Goal: Information Seeking & Learning: Learn about a topic

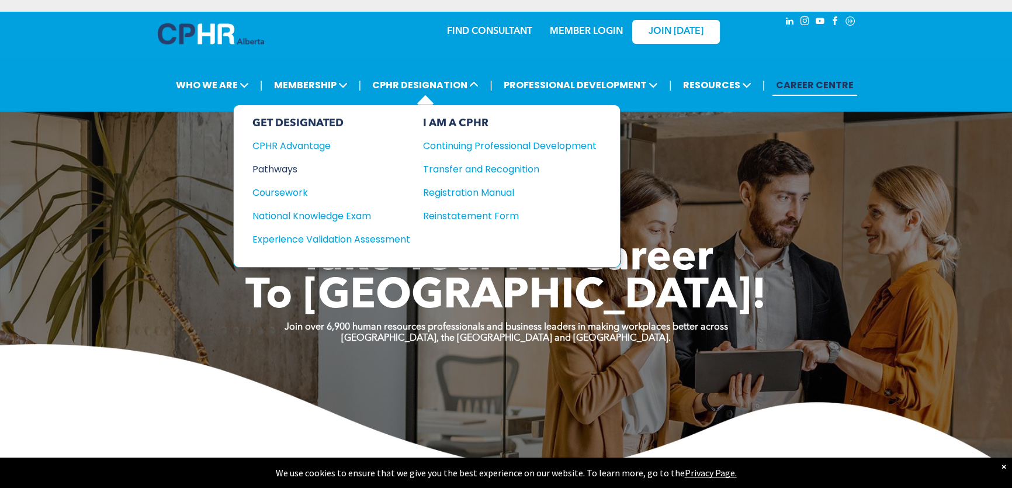
click at [286, 165] on div "Pathways" at bounding box center [323, 169] width 142 height 15
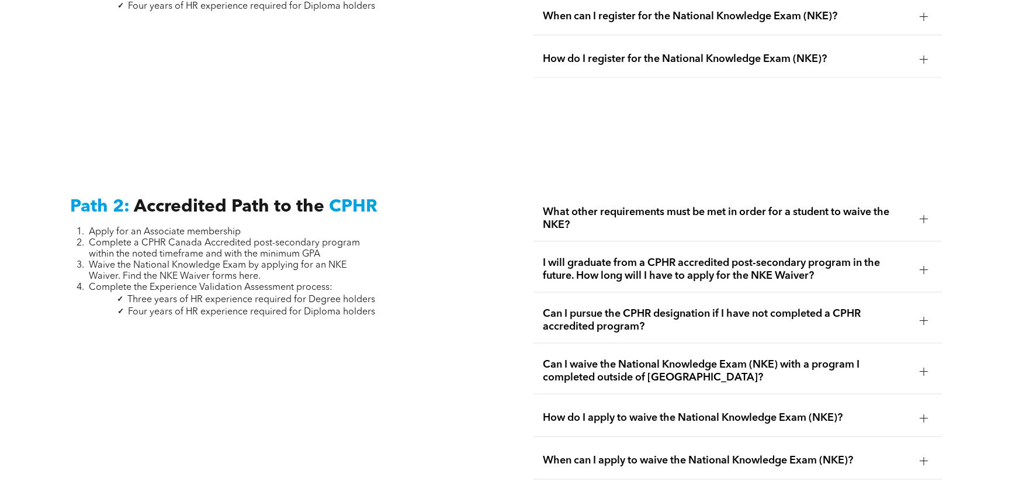
scroll to position [1805, 0]
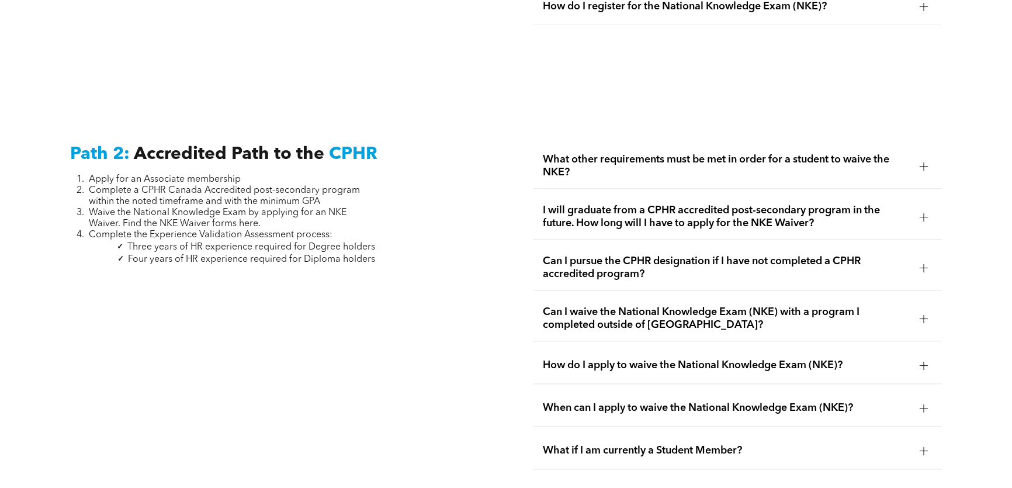
click at [920, 166] on div at bounding box center [923, 166] width 8 height 1
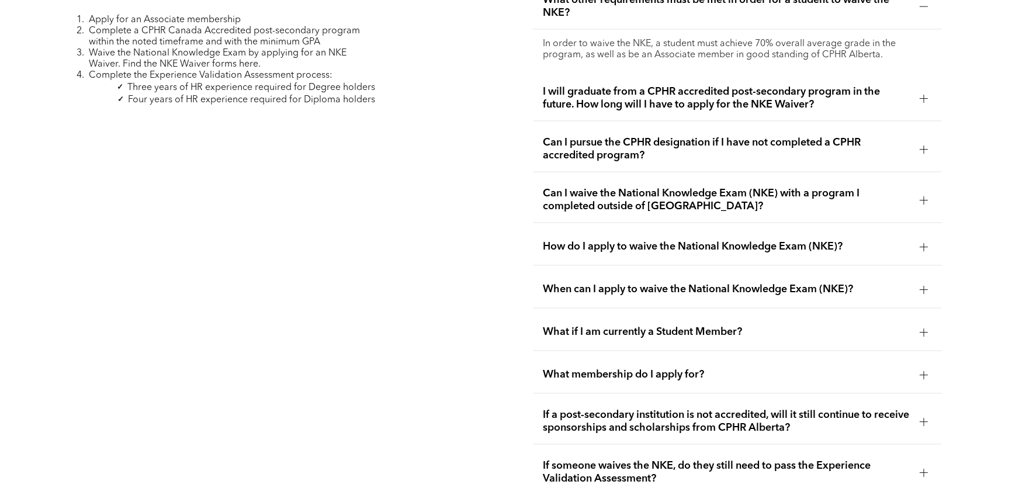
scroll to position [2017, 0]
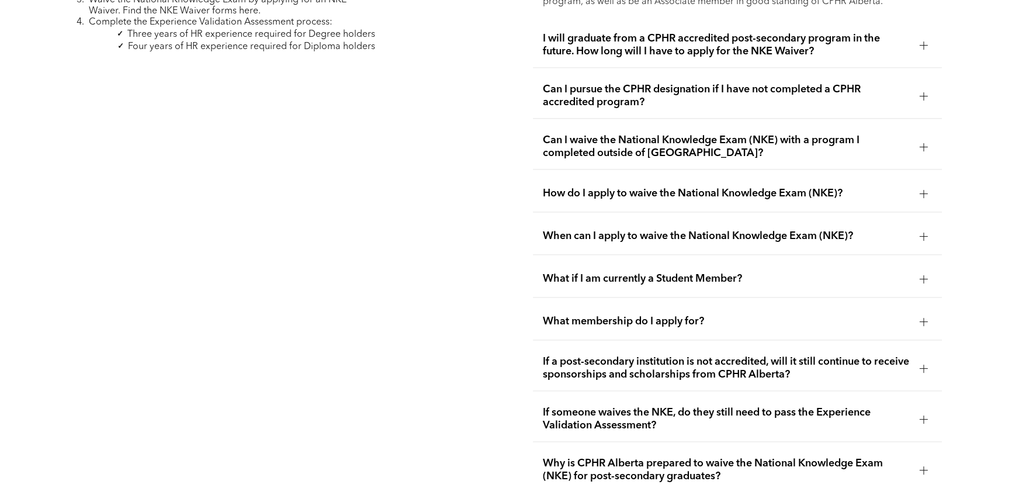
click at [777, 187] on span "How do I apply to waive the National Knowledge Exam (NKE)?" at bounding box center [726, 193] width 368 height 13
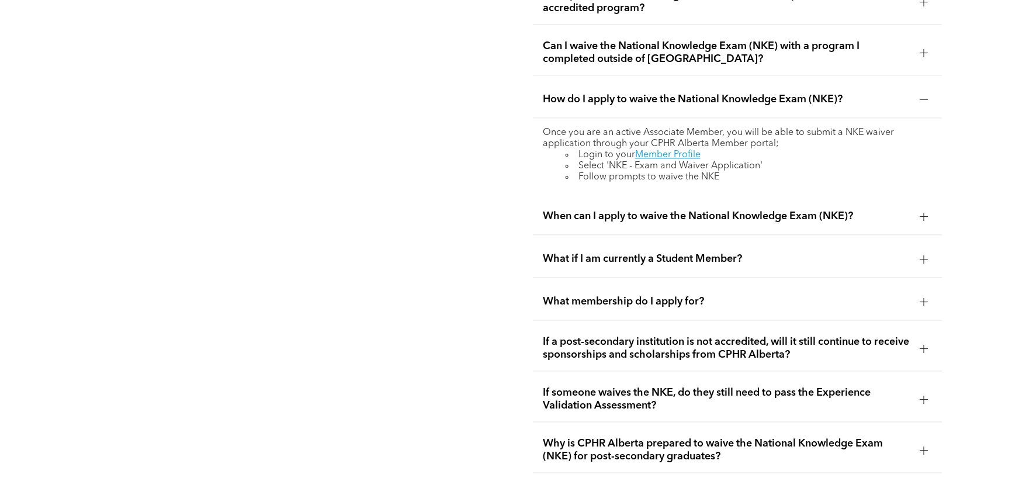
scroll to position [2124, 0]
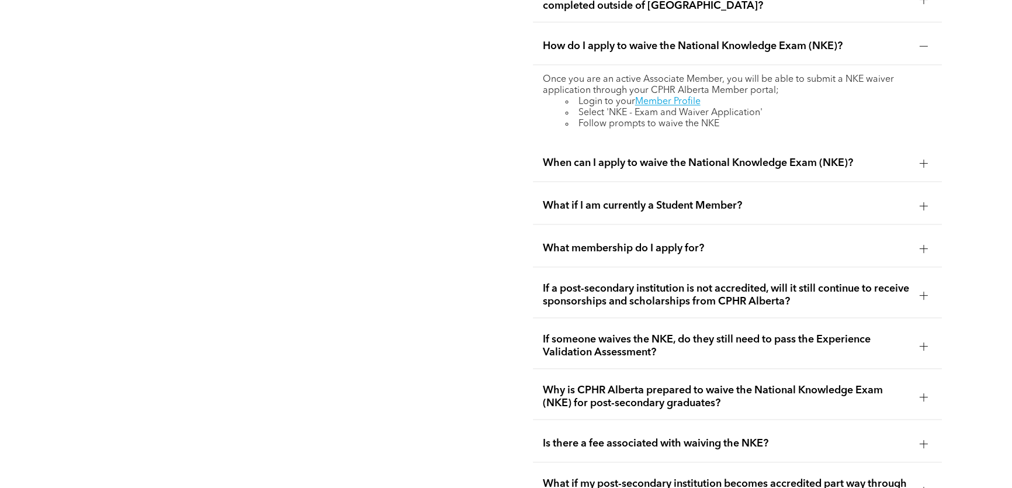
click at [700, 157] on span "When can I apply to waive the National Knowledge Exam (NKE)?" at bounding box center [726, 163] width 368 height 13
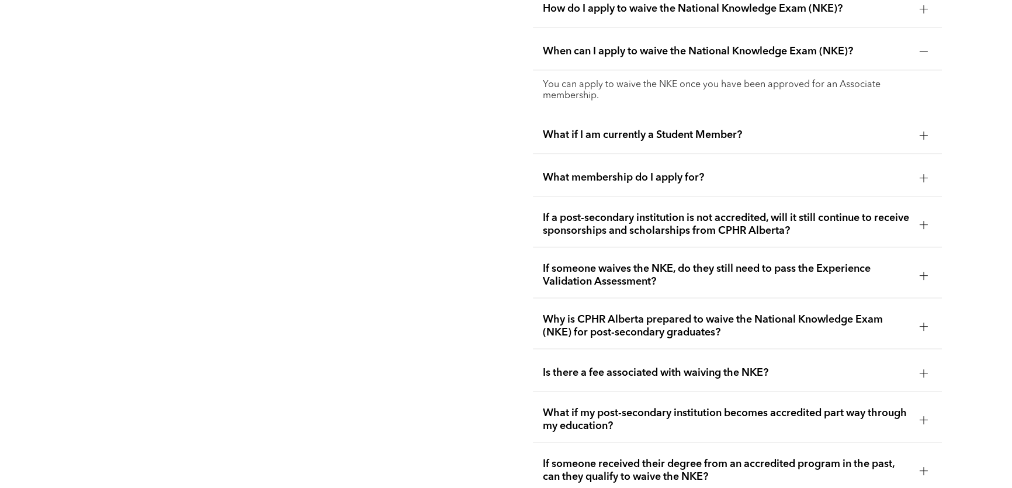
scroll to position [2177, 0]
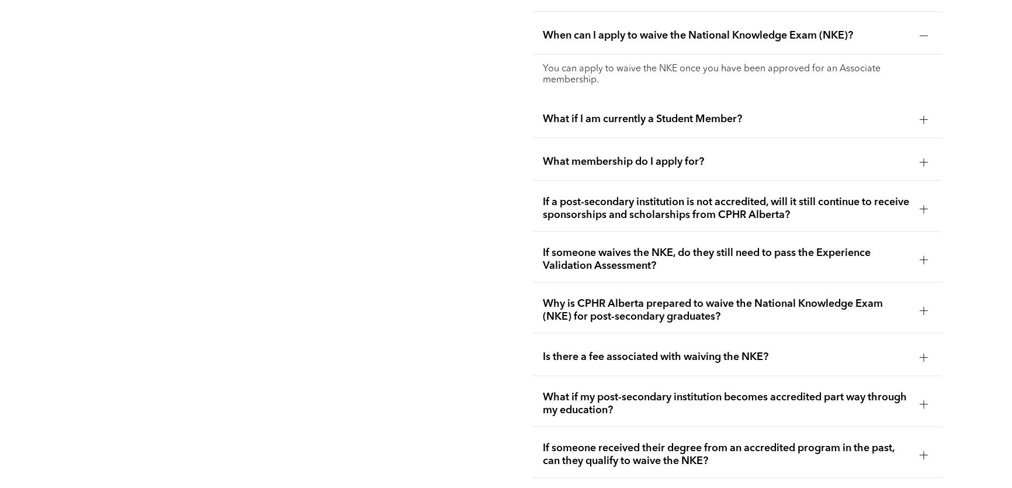
click at [713, 200] on span "If a post-secondary institution is not accredited, will it still continue to re…" at bounding box center [726, 209] width 368 height 26
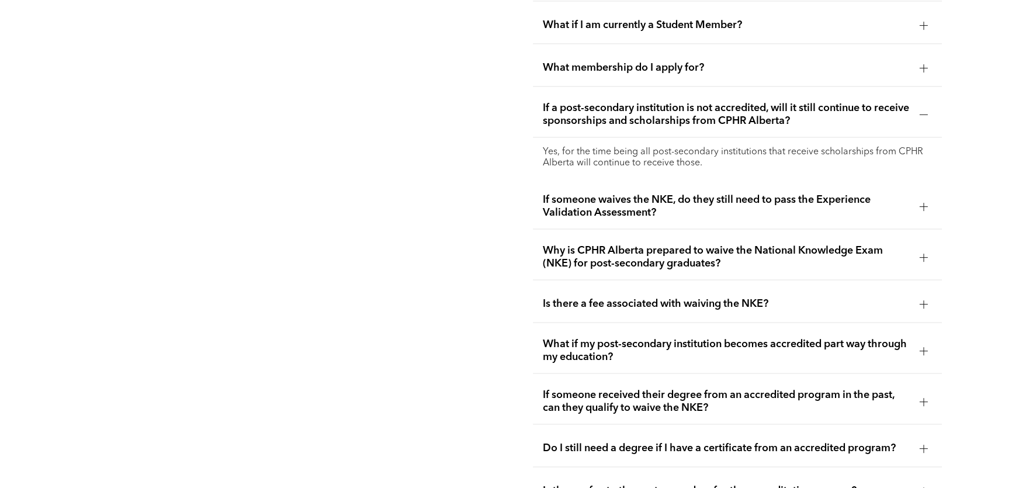
scroll to position [2283, 0]
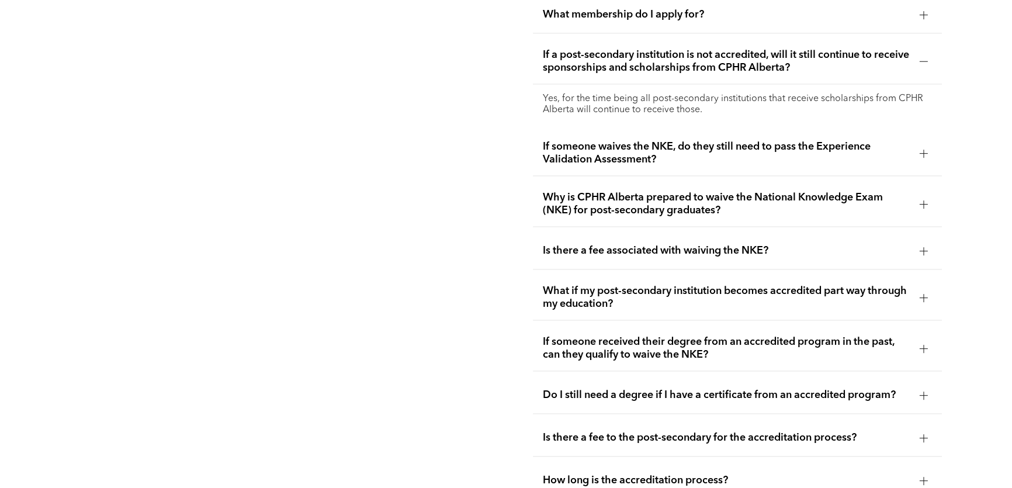
click at [663, 145] on span "If someone waives the NKE, do they still need to pass the Experience Validation…" at bounding box center [726, 153] width 368 height 26
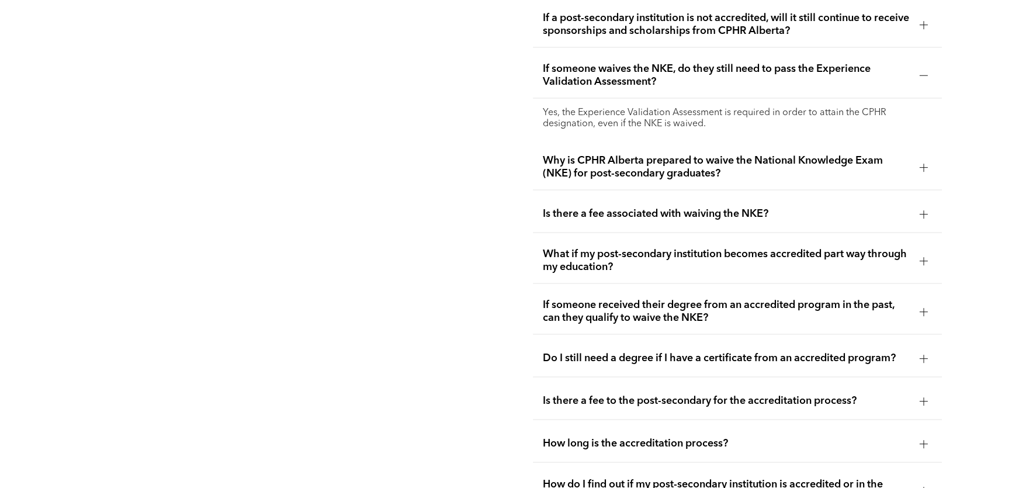
scroll to position [2336, 0]
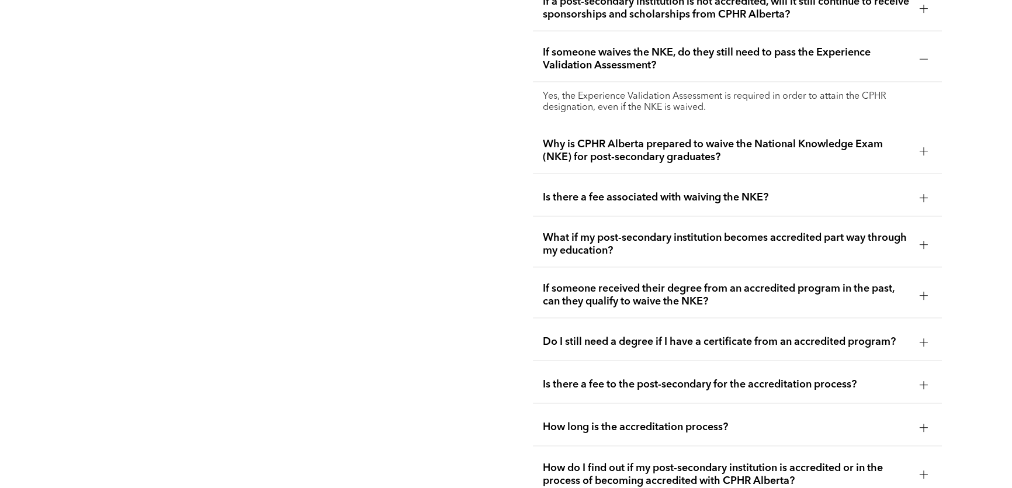
click at [676, 191] on span "Is there a fee associated with waiving the NKE?" at bounding box center [726, 197] width 368 height 13
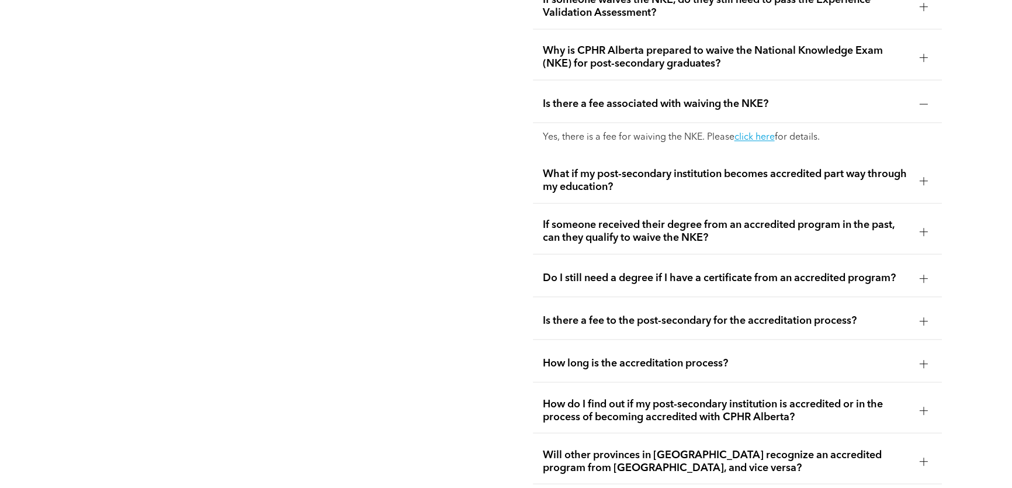
scroll to position [2442, 0]
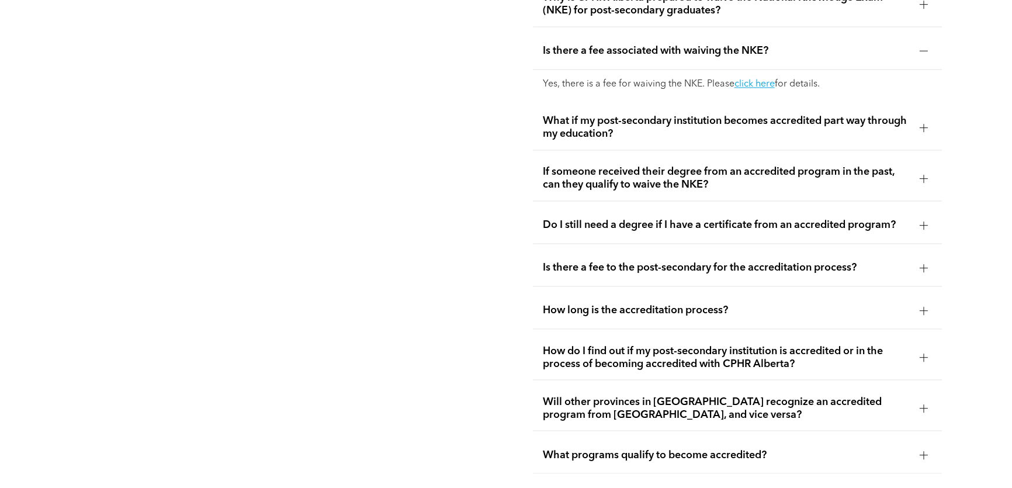
click at [668, 165] on span "If someone received their degree from an accredited program in the past, can th…" at bounding box center [726, 178] width 368 height 26
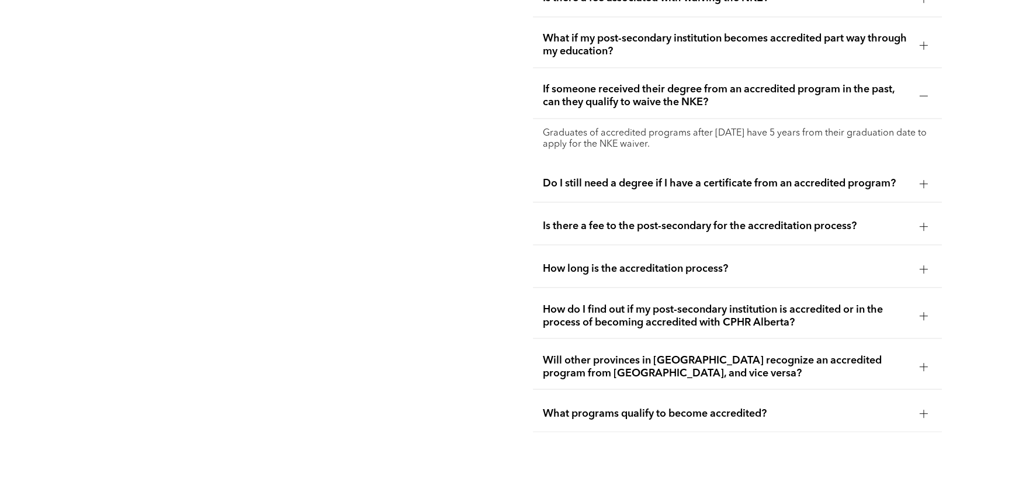
scroll to position [2495, 0]
click at [825, 176] on span "Do I still need a degree if I have a certificate from an accredited program?" at bounding box center [726, 182] width 368 height 13
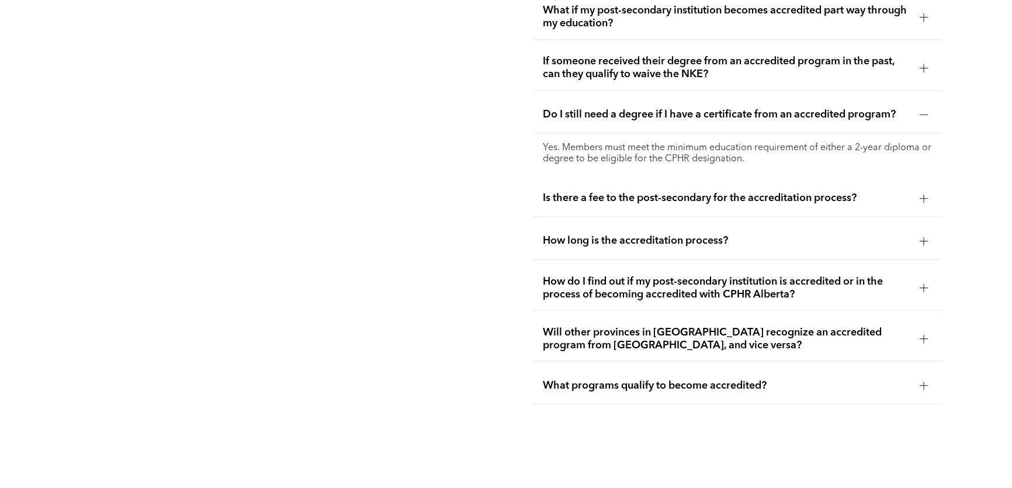
scroll to position [2548, 0]
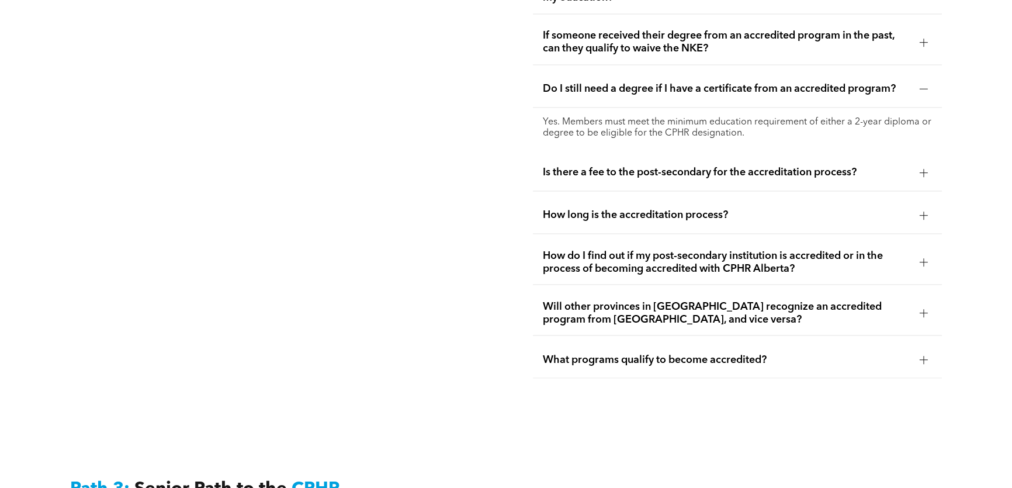
click at [793, 166] on span "Is there a fee to the post-secondary for the accreditation process?" at bounding box center [726, 172] width 368 height 13
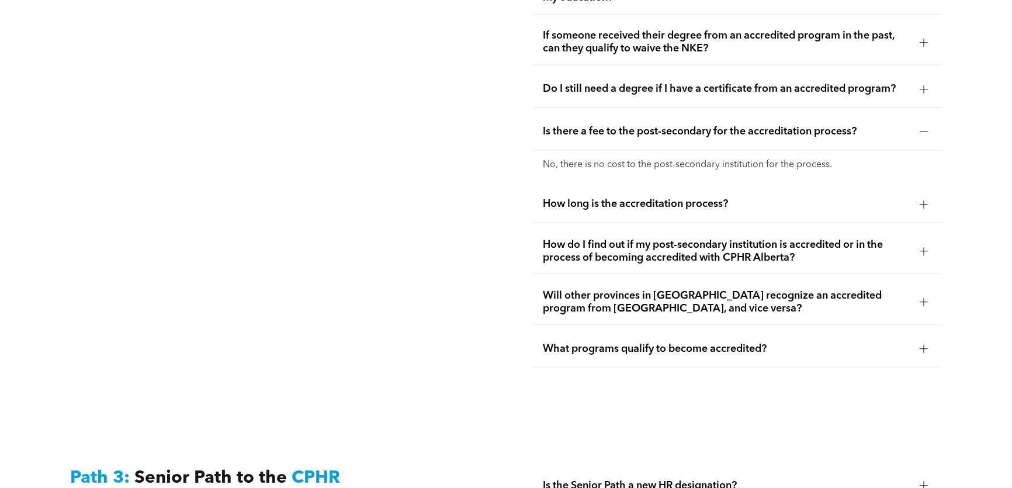
click at [600, 197] on span "How long is the accreditation process?" at bounding box center [726, 203] width 368 height 13
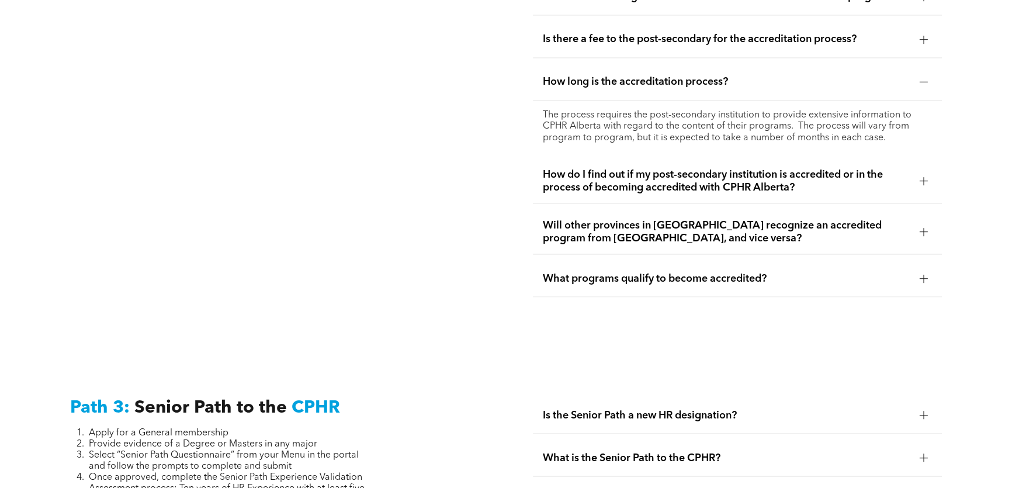
scroll to position [2655, 0]
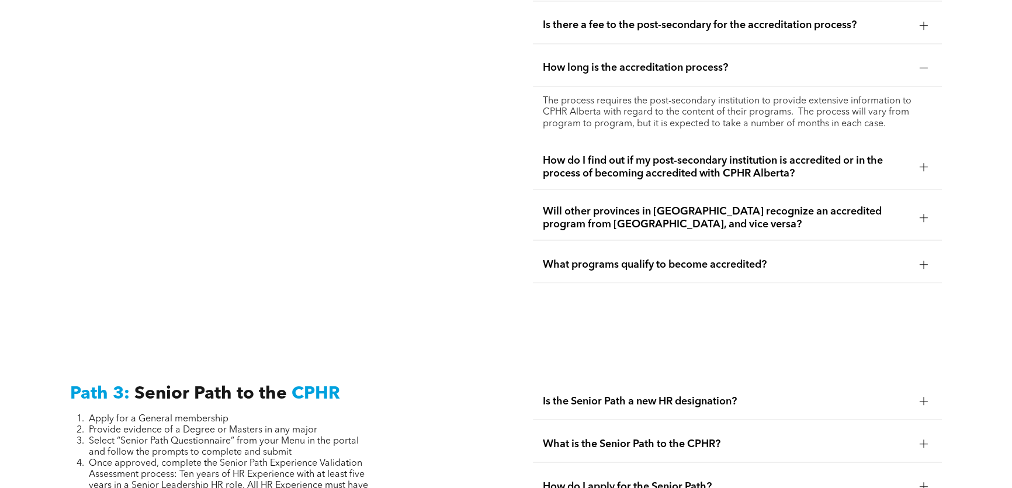
click at [777, 165] on span "How do I find out if my post-secondary institution is accredited or in the proc…" at bounding box center [726, 167] width 368 height 26
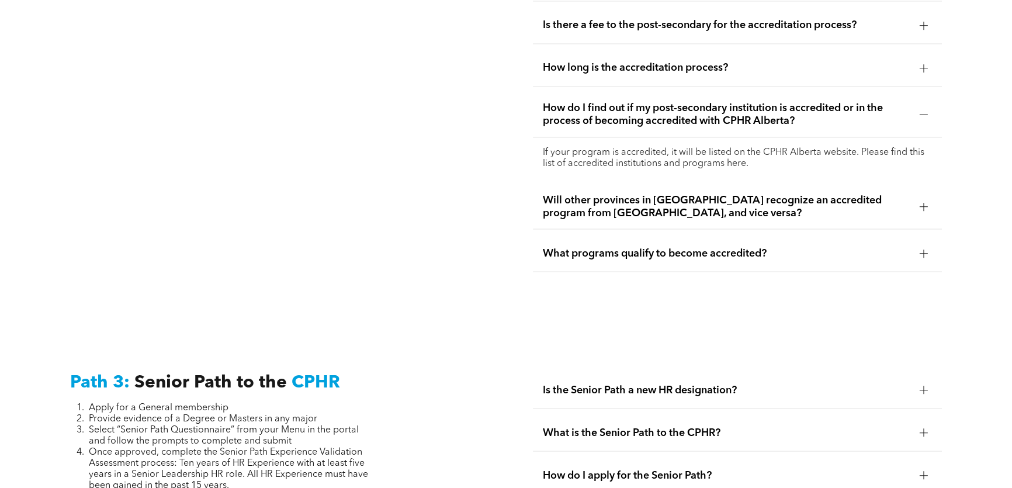
click at [736, 152] on p "If your program is accredited, it will be listed on the CPHR Alberta website. P…" at bounding box center [737, 158] width 390 height 22
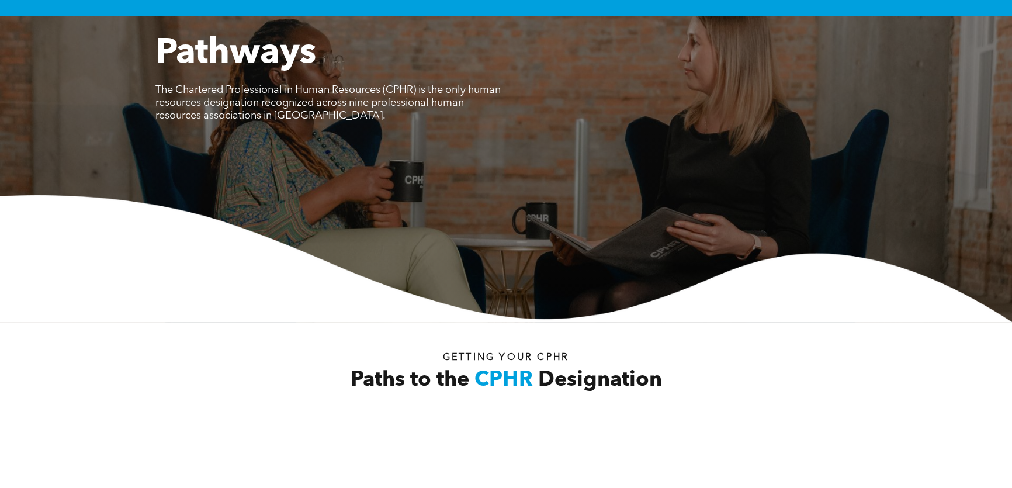
scroll to position [0, 0]
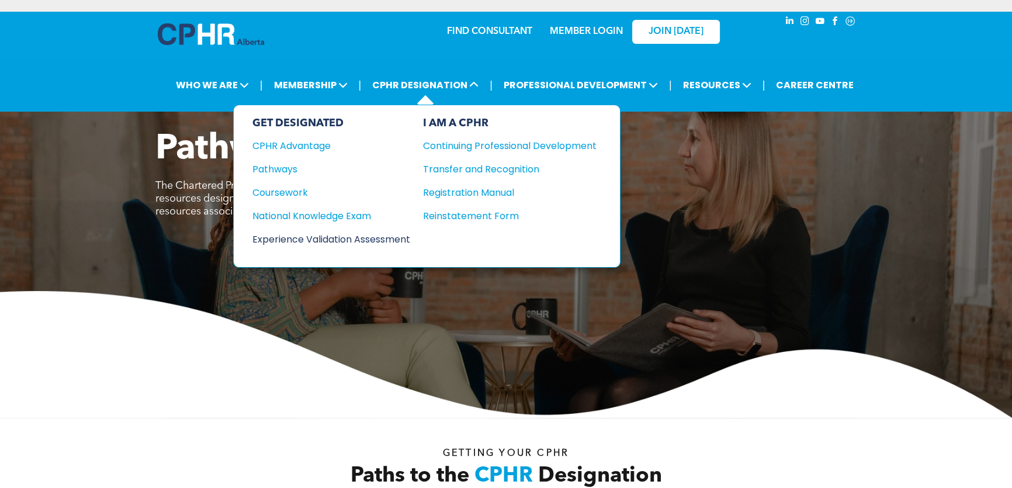
click at [363, 232] on div "Experience Validation Assessment" at bounding box center [323, 239] width 142 height 15
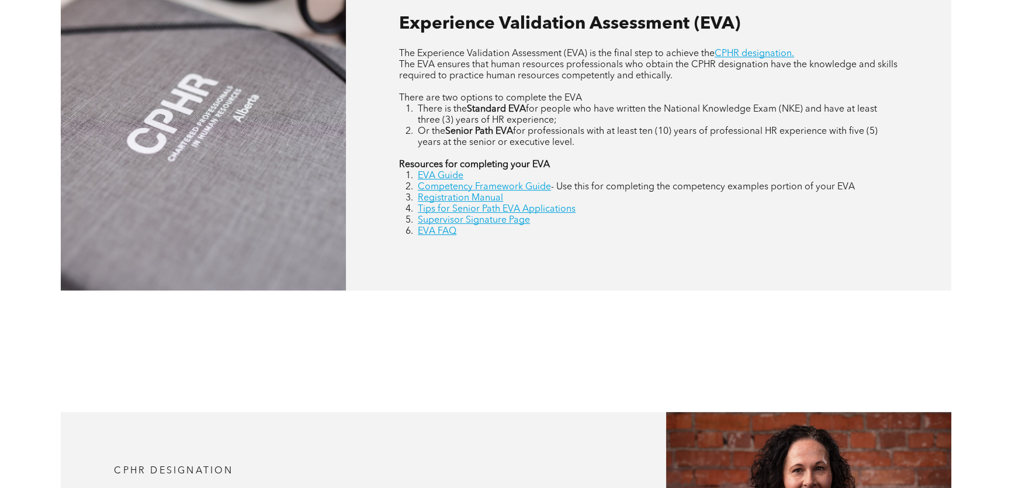
scroll to position [584, 0]
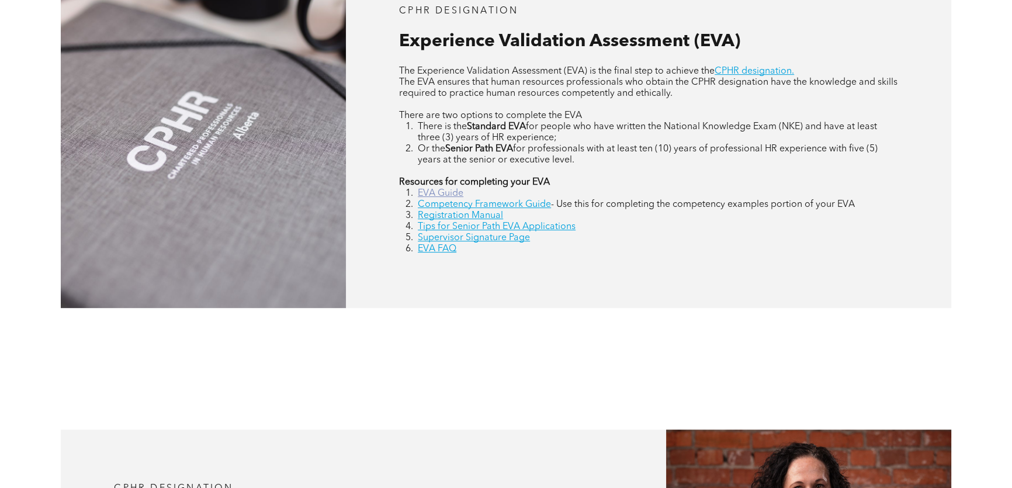
click at [436, 195] on link "EVA Guide" at bounding box center [441, 193] width 46 height 9
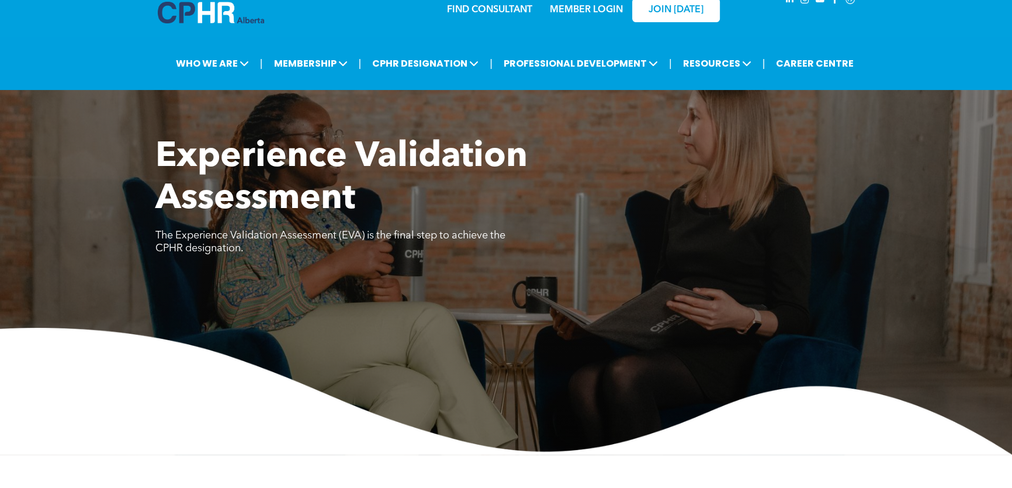
scroll to position [0, 0]
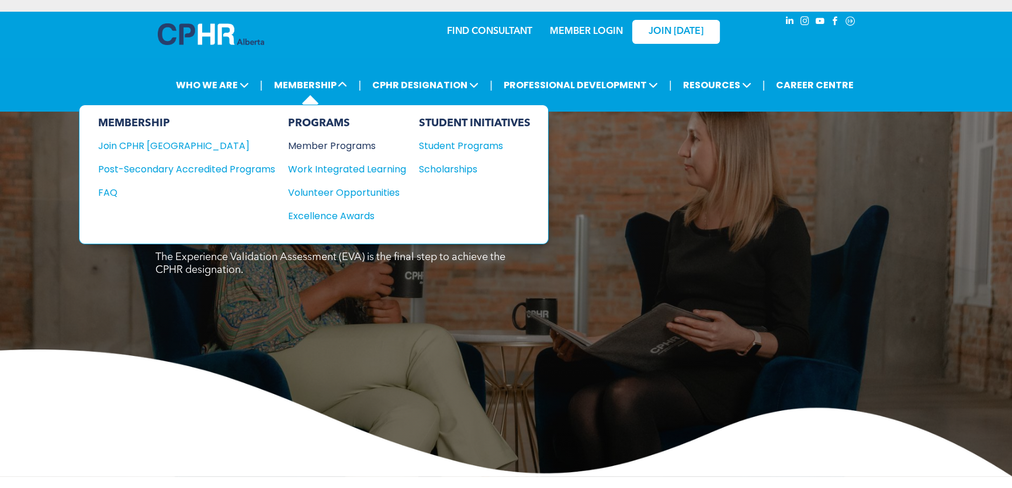
click at [342, 143] on div "Member Programs" at bounding box center [341, 145] width 106 height 15
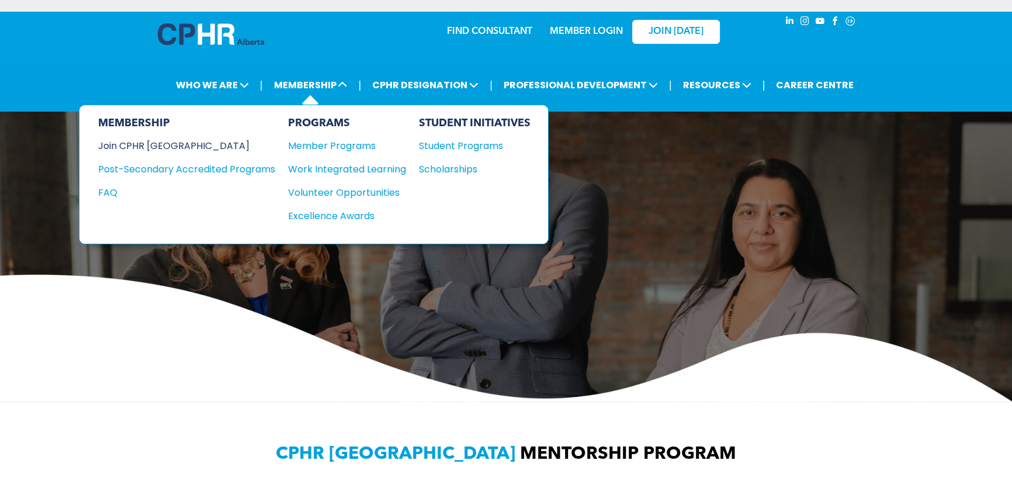
click at [140, 147] on div "Join CPHR [GEOGRAPHIC_DATA]" at bounding box center [177, 145] width 159 height 15
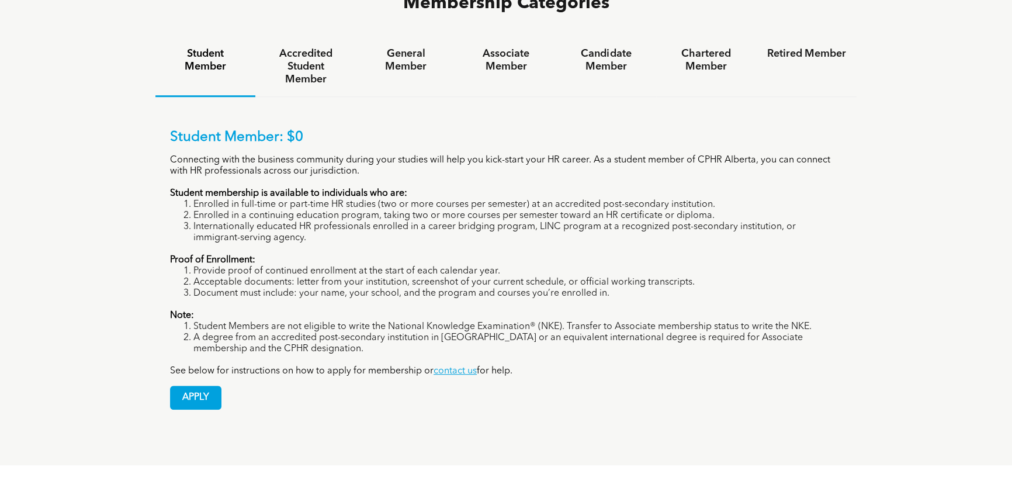
scroll to position [796, 0]
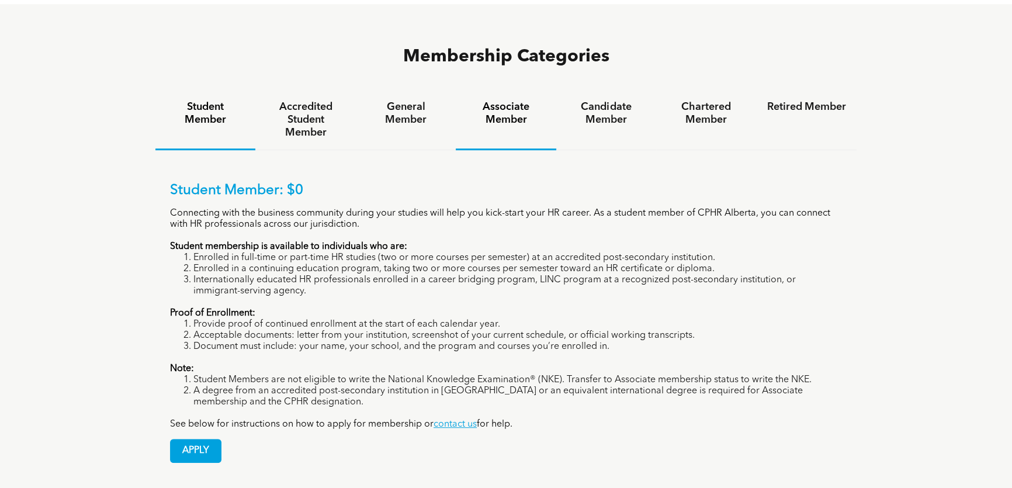
click at [507, 100] on h4 "Associate Member" at bounding box center [505, 113] width 79 height 26
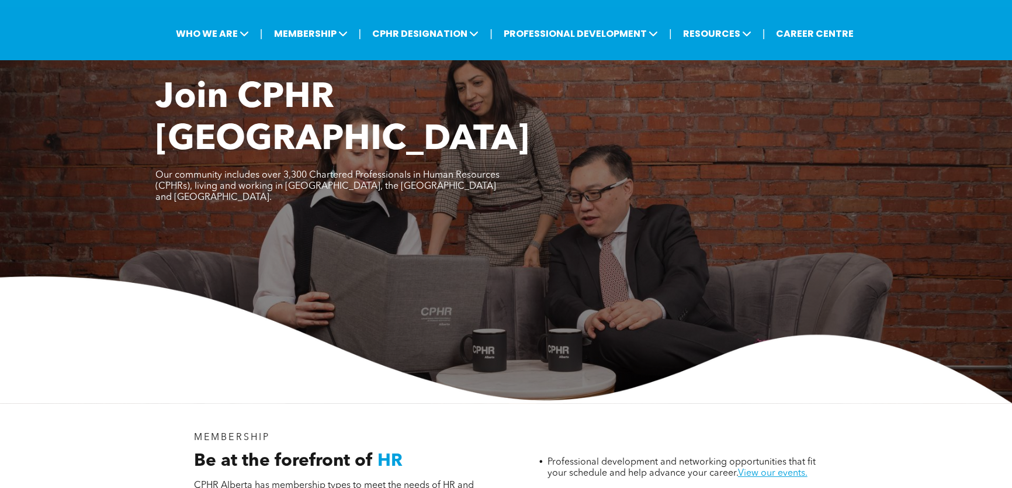
scroll to position [0, 0]
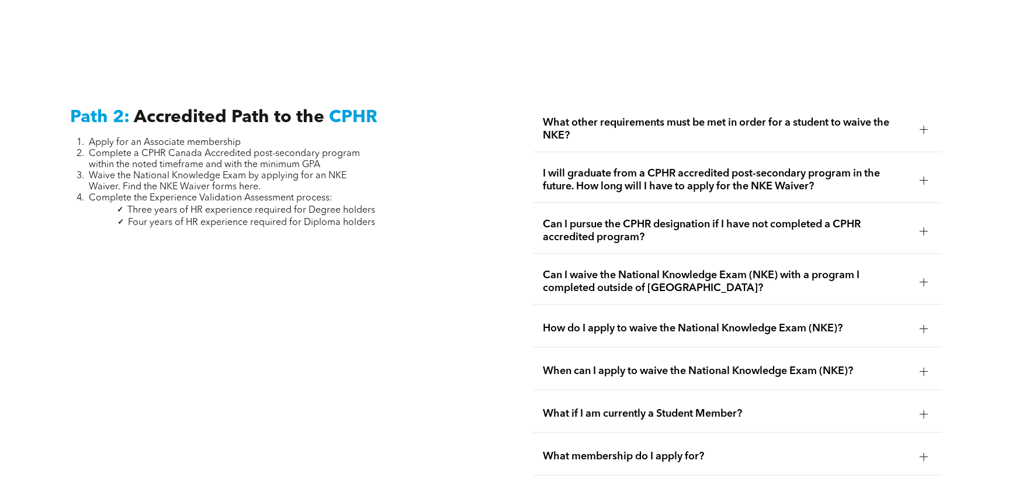
scroll to position [1858, 0]
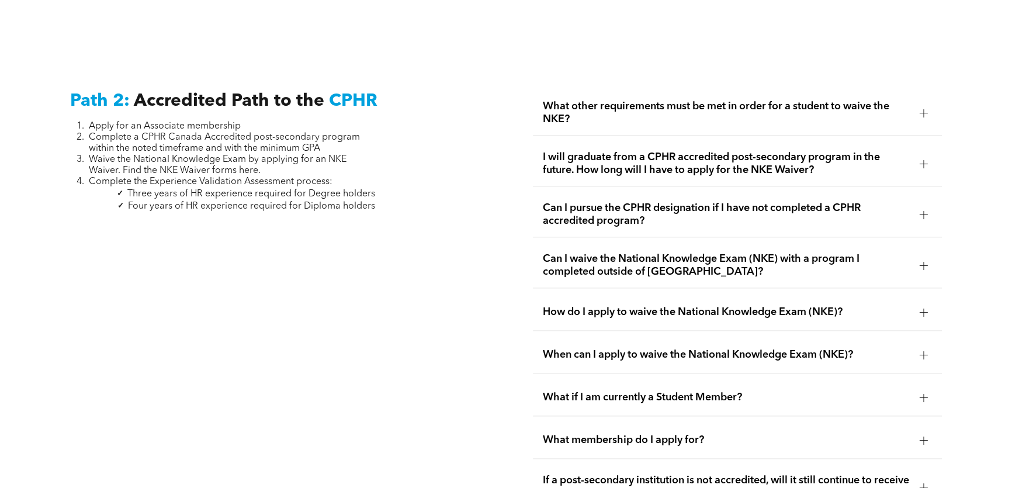
click at [921, 109] on div at bounding box center [923, 113] width 8 height 8
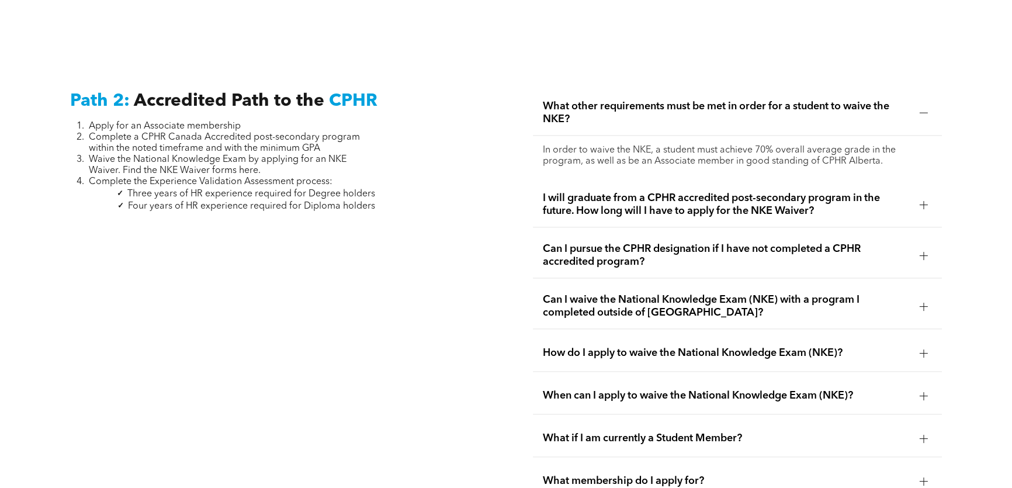
click at [923, 200] on div at bounding box center [923, 204] width 1 height 8
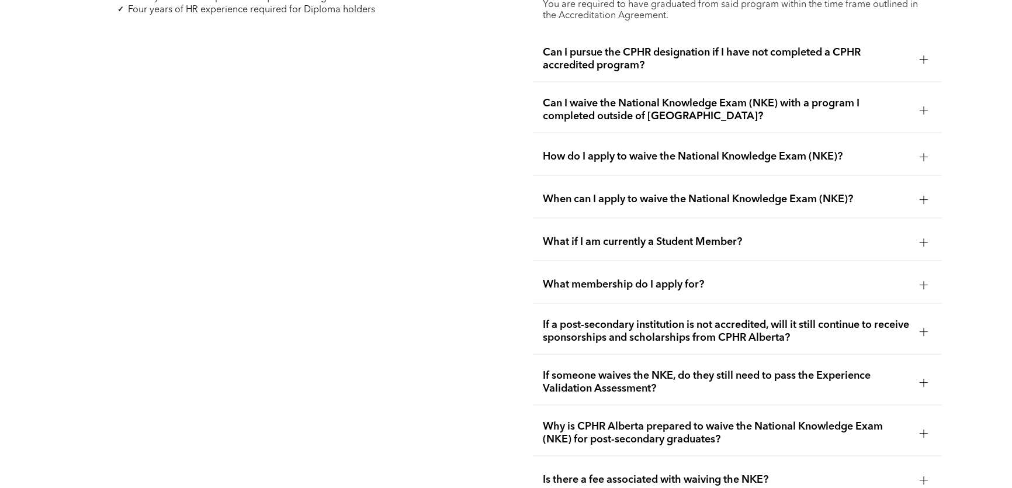
scroll to position [2071, 0]
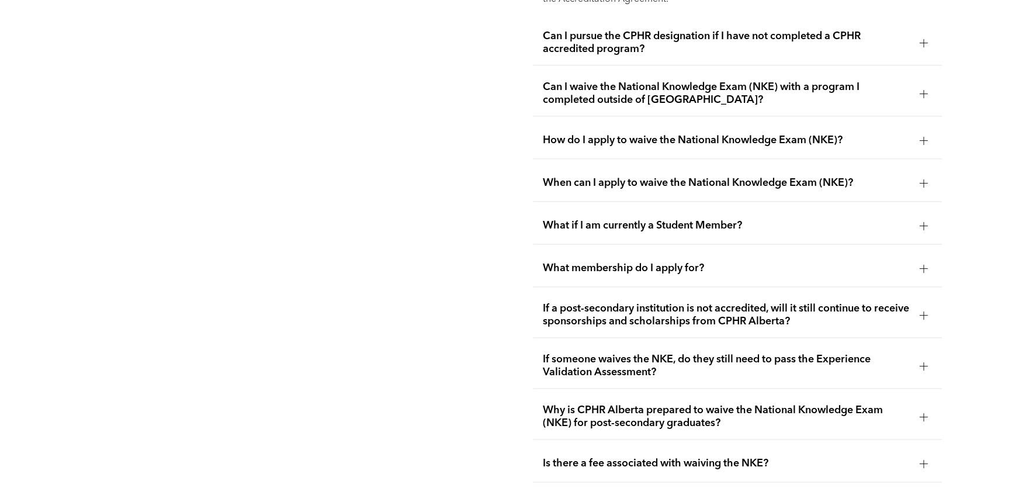
click at [834, 134] on span "How do I apply to waive the National Knowledge Exam (NKE)?" at bounding box center [726, 140] width 368 height 13
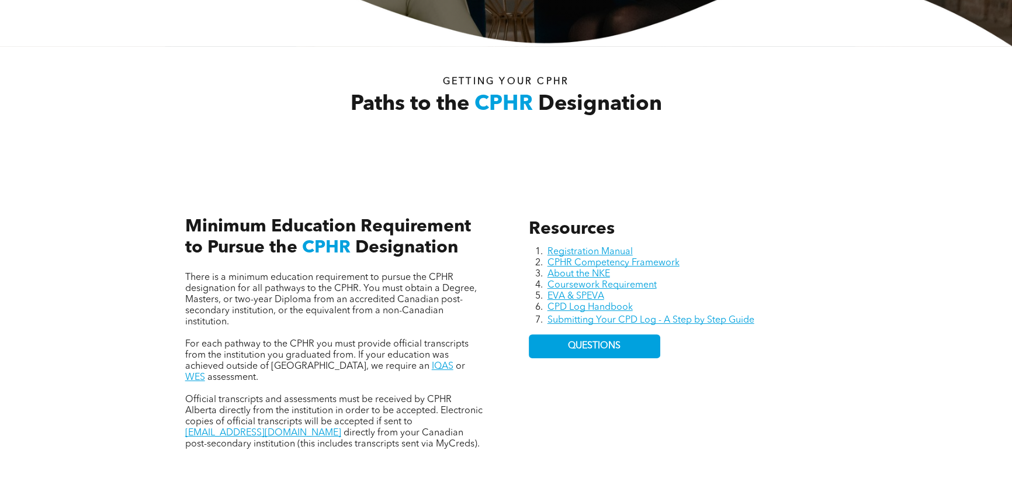
scroll to position [478, 0]
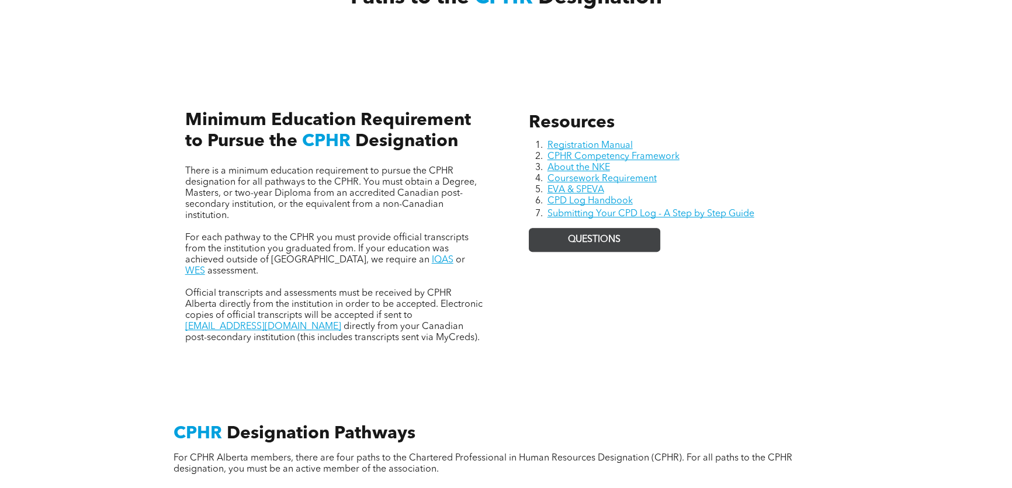
click at [611, 241] on span "QUESTIONS" at bounding box center [594, 239] width 53 height 11
click at [814, 320] on div "Resources Registration Manual CPHR Competency Framework About the NKE Coursewor…" at bounding box center [677, 228] width 317 height 250
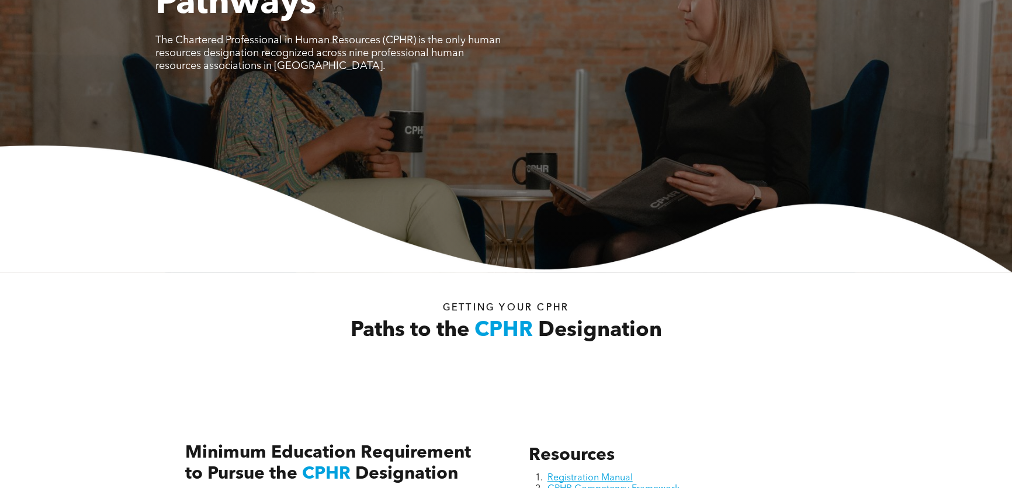
scroll to position [0, 0]
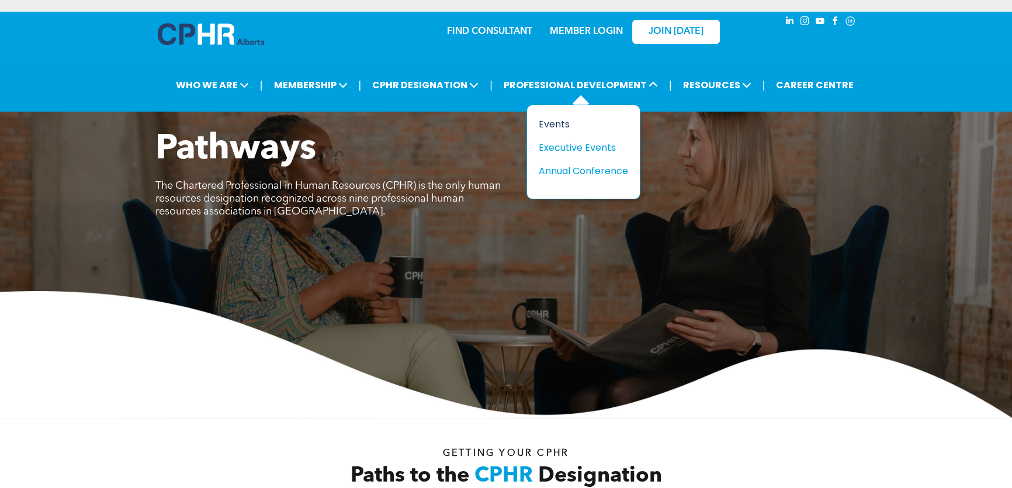
click at [561, 121] on div "Events" at bounding box center [579, 124] width 81 height 15
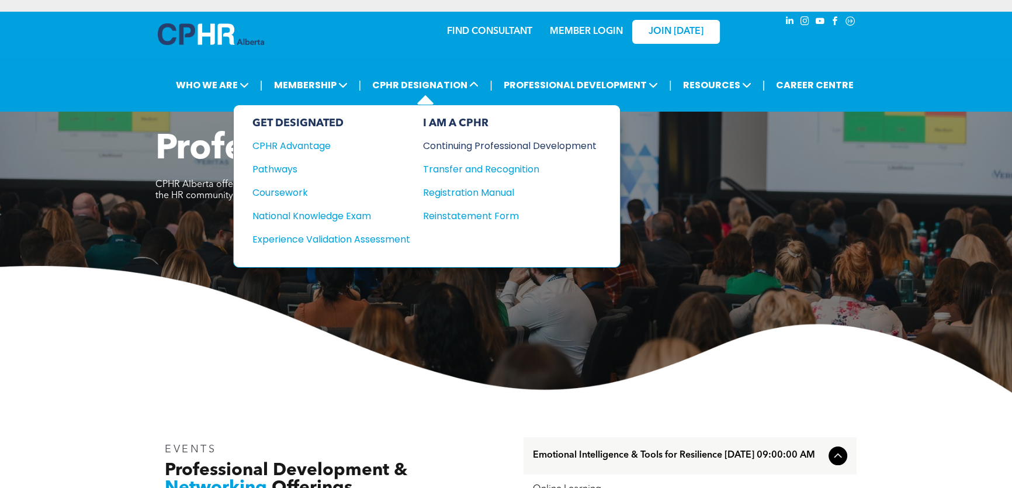
click at [455, 145] on div "Continuing Professional Development" at bounding box center [501, 145] width 156 height 15
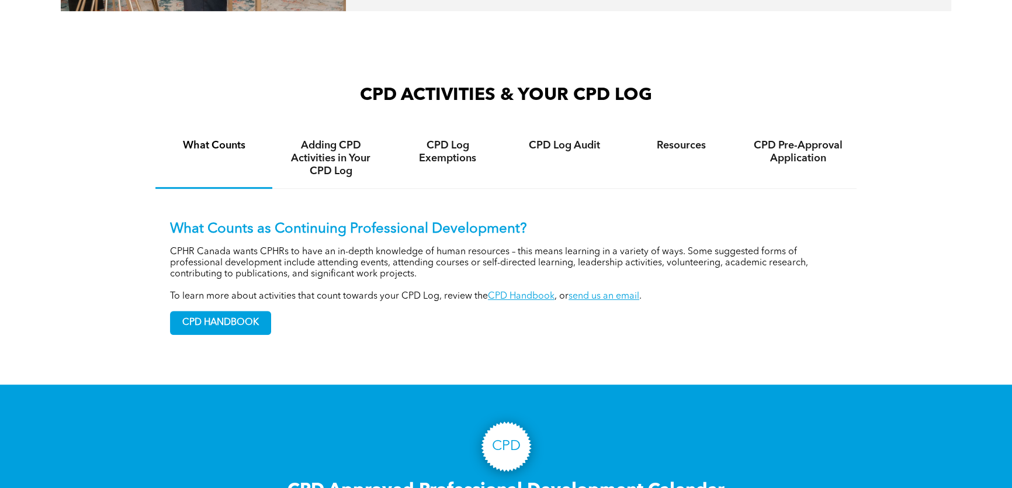
scroll to position [849, 0]
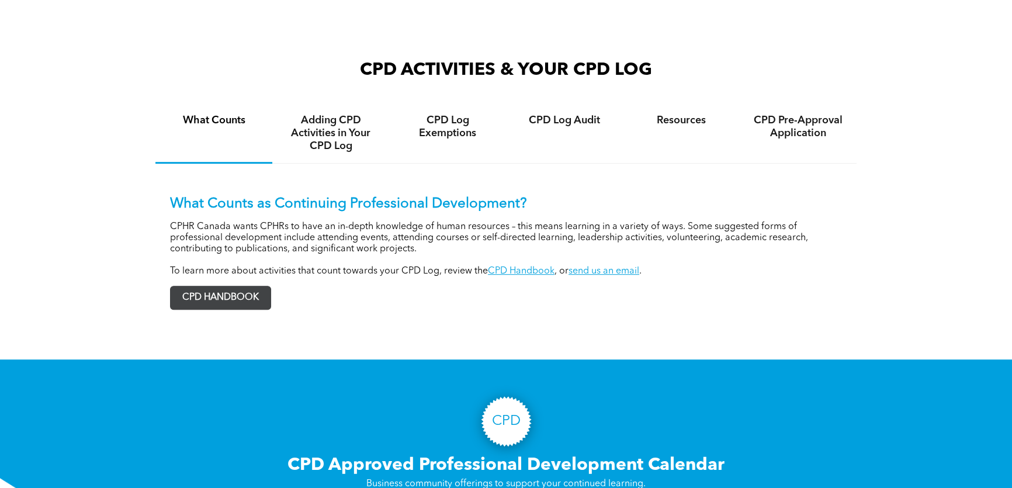
click at [203, 297] on span "CPD HANDBOOK" at bounding box center [221, 297] width 100 height 23
